Goal: Information Seeking & Learning: Learn about a topic

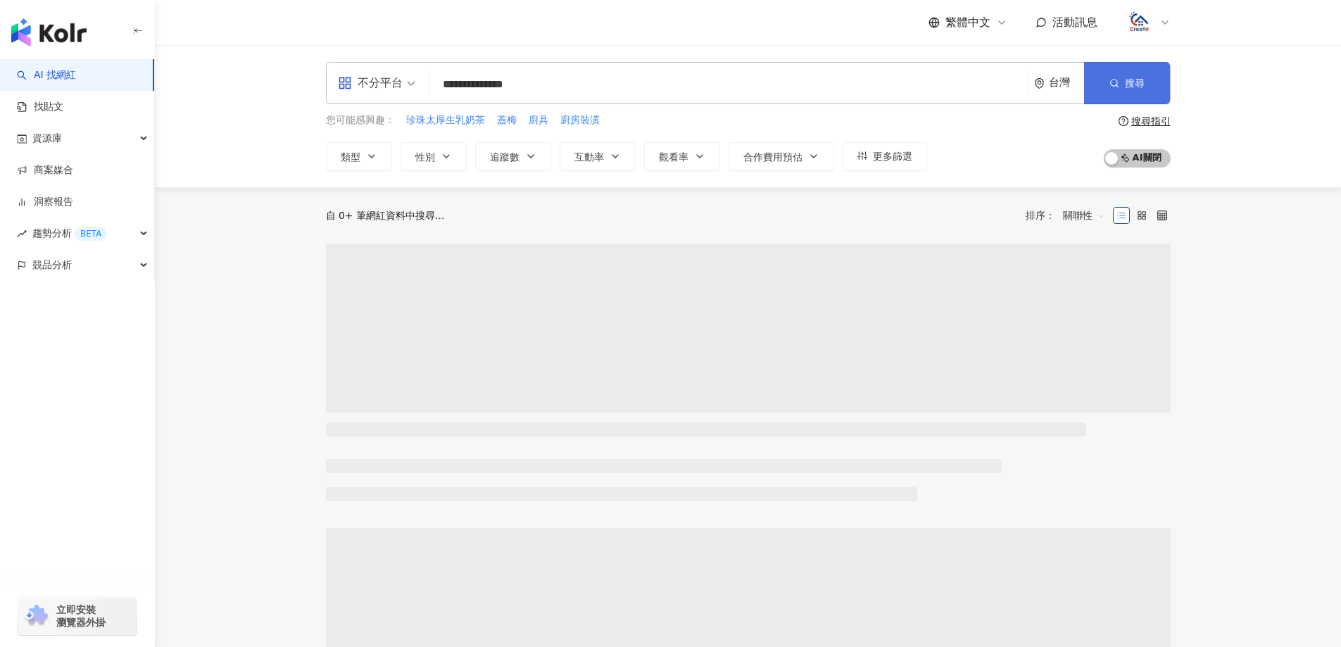
type input "**********"
click at [1123, 83] on button "搜尋" at bounding box center [1127, 83] width 86 height 42
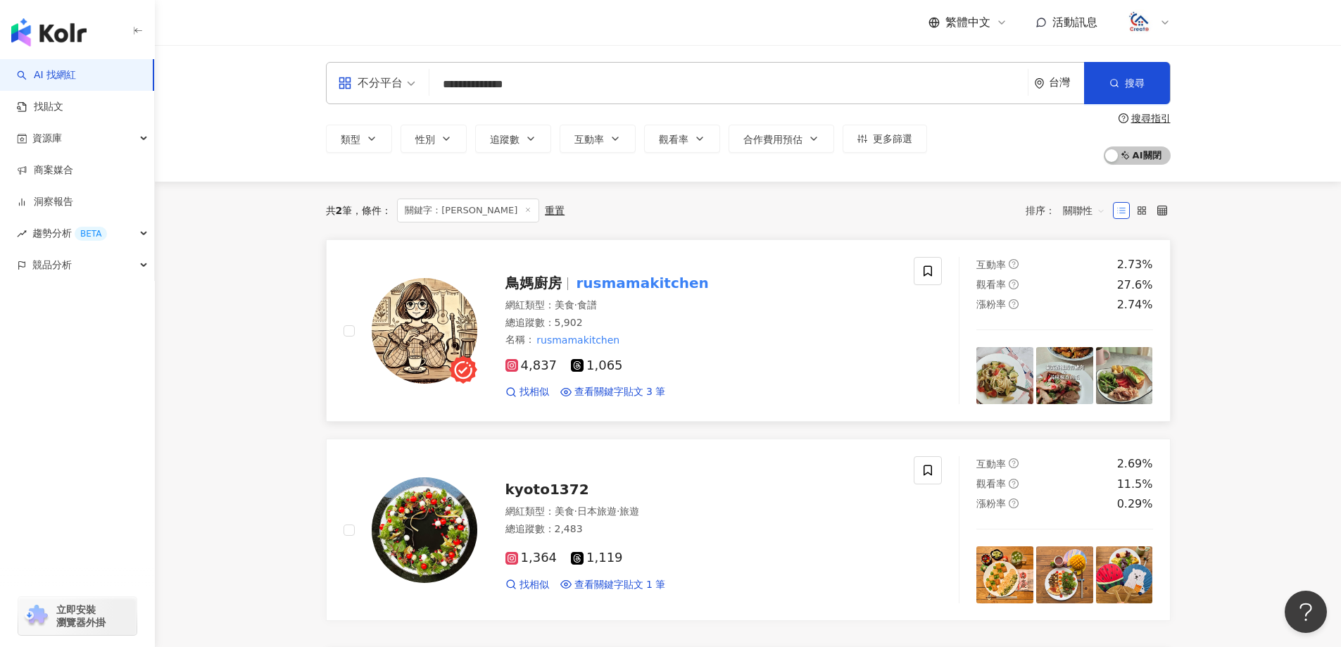
click at [541, 289] on span "鳥媽廚房" at bounding box center [533, 283] width 56 height 17
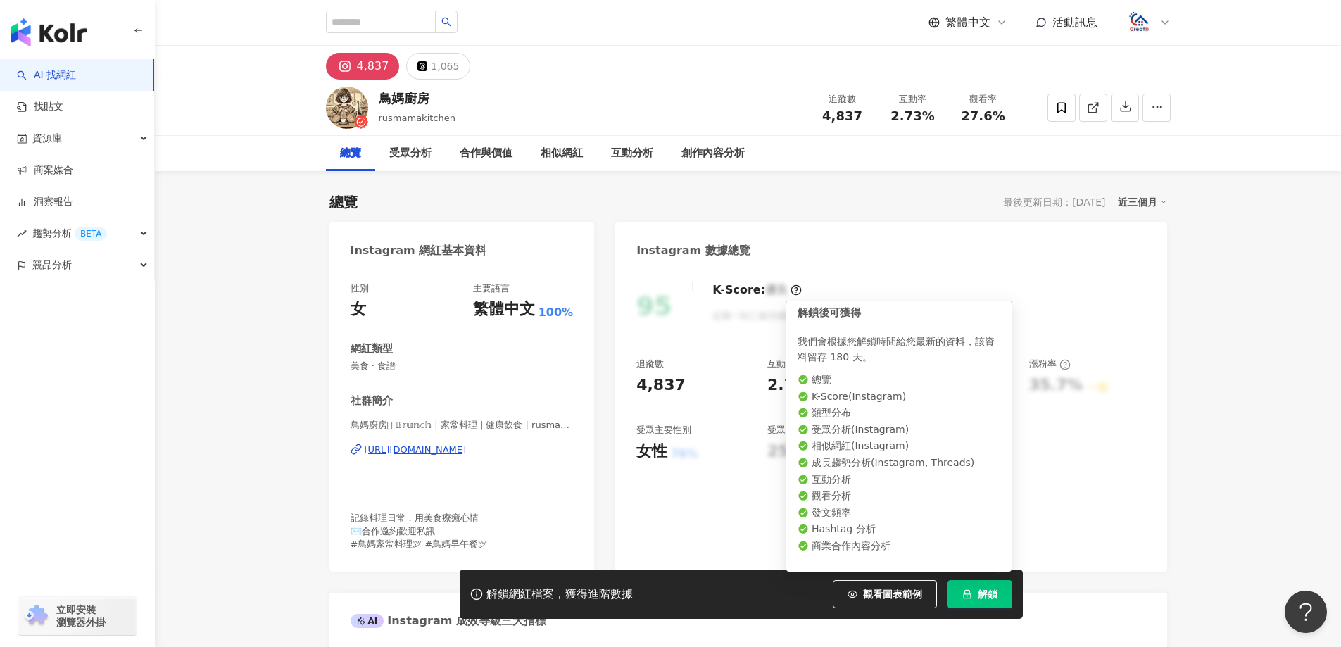
click at [988, 599] on span "解鎖" at bounding box center [988, 593] width 20 height 11
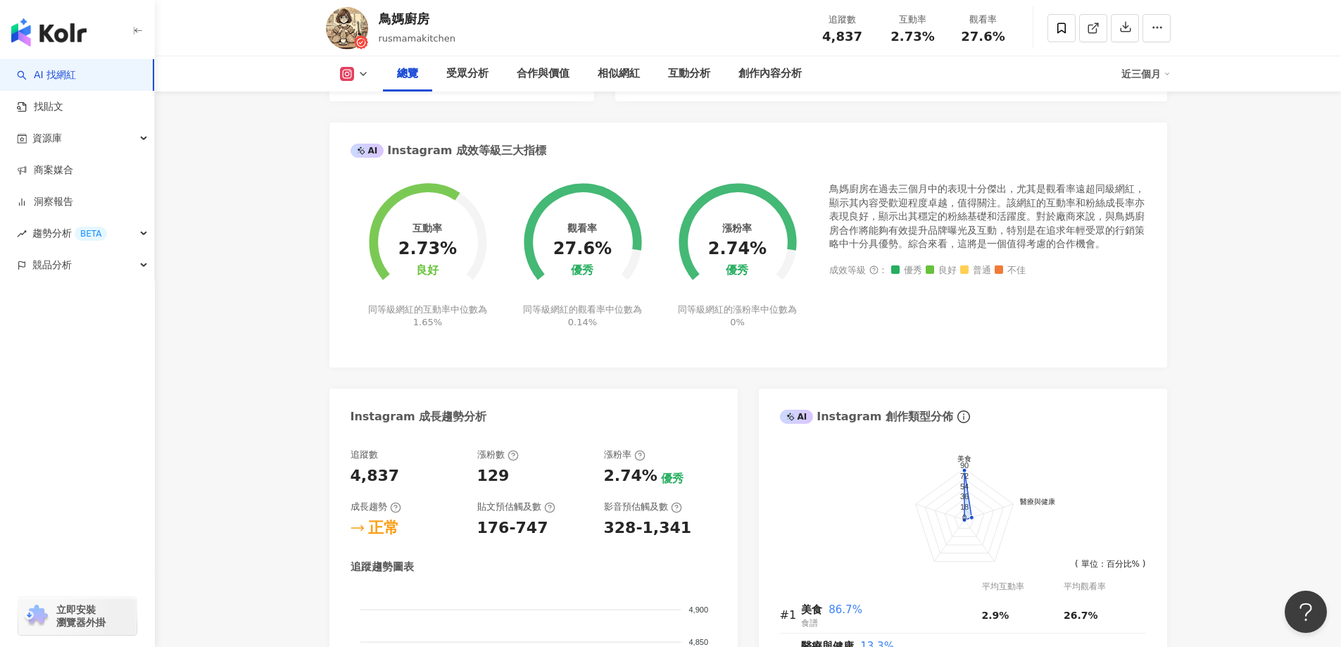
scroll to position [493, 0]
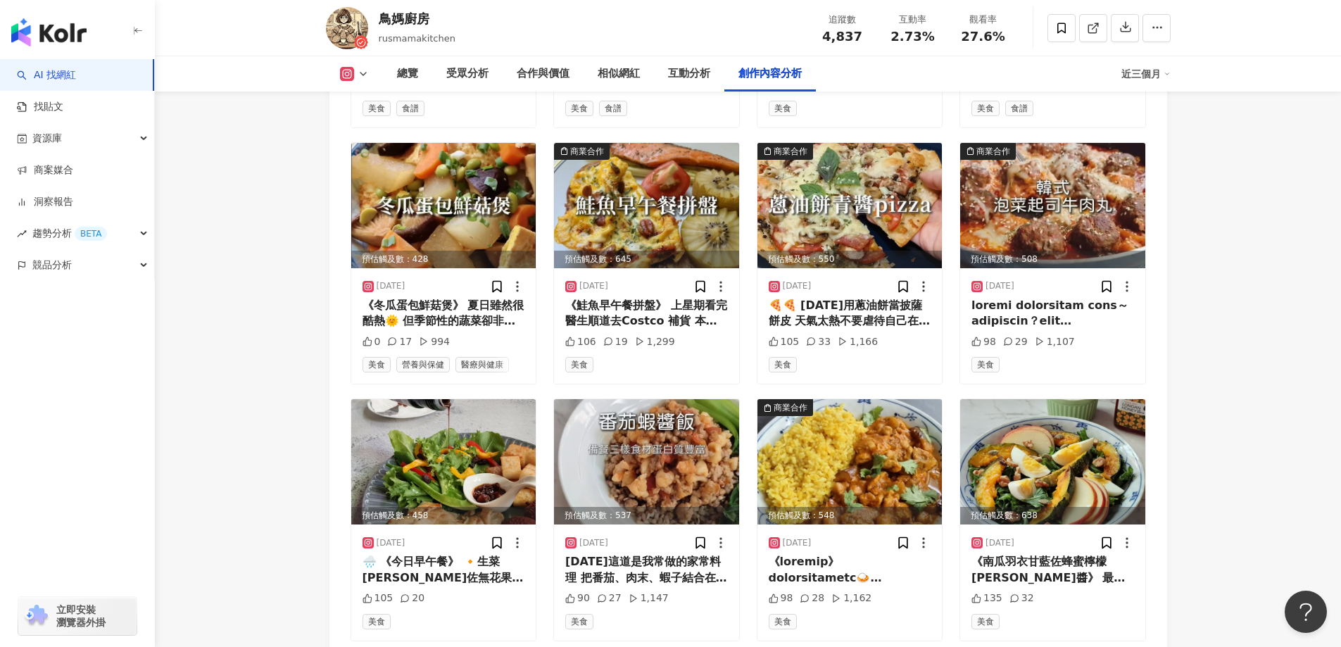
scroll to position [4639, 0]
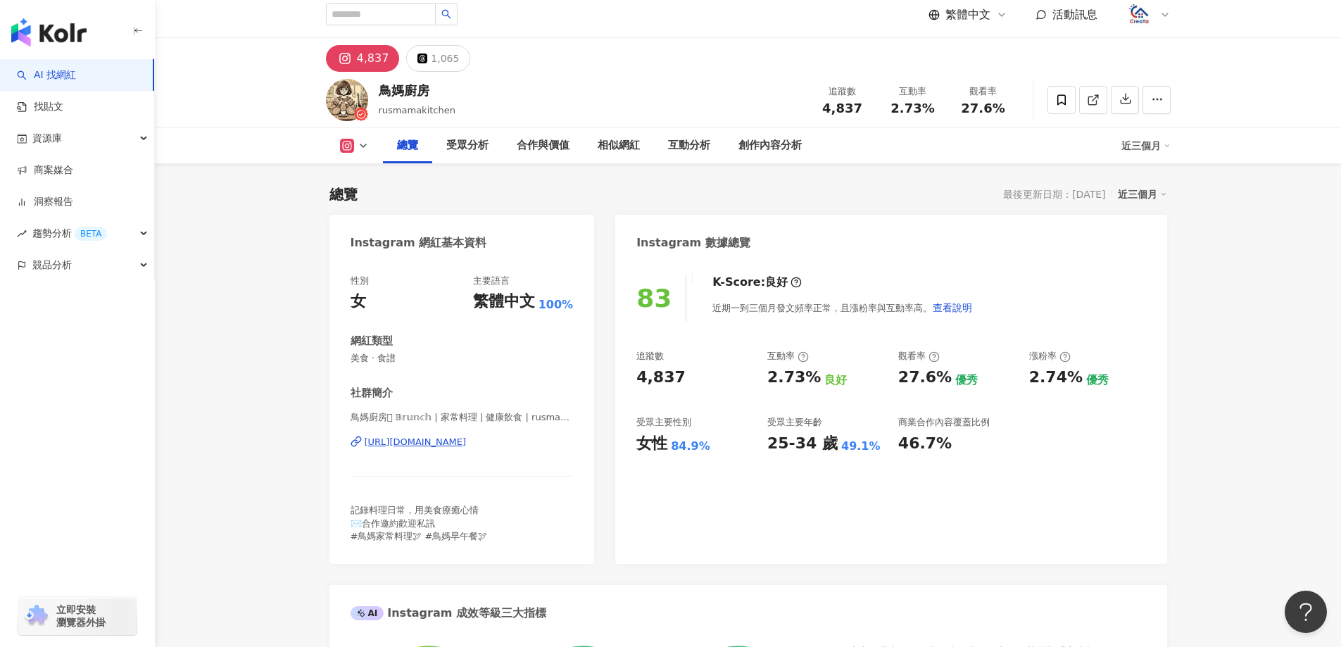
scroll to position [0, 0]
